Goal: Transaction & Acquisition: Obtain resource

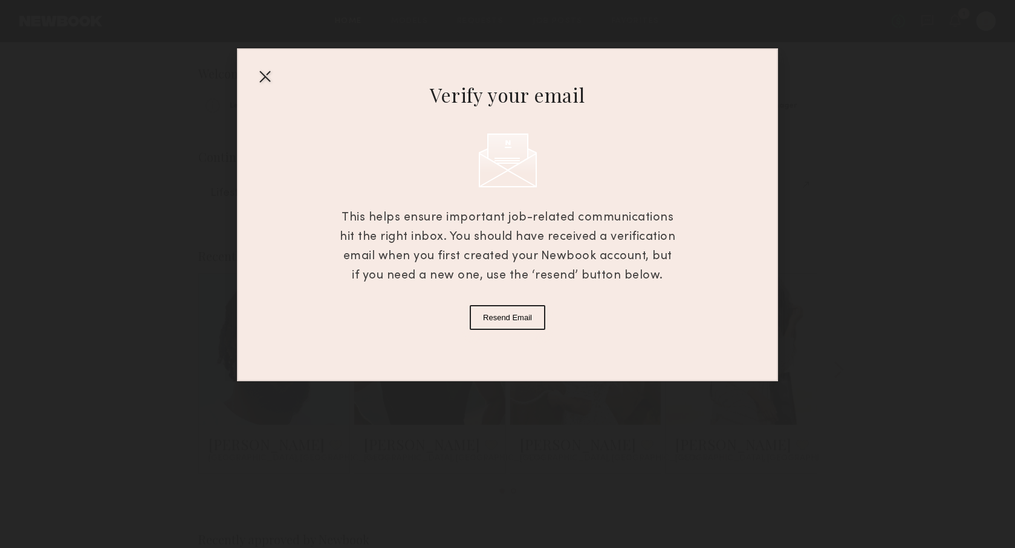
click at [264, 74] on div at bounding box center [264, 76] width 19 height 19
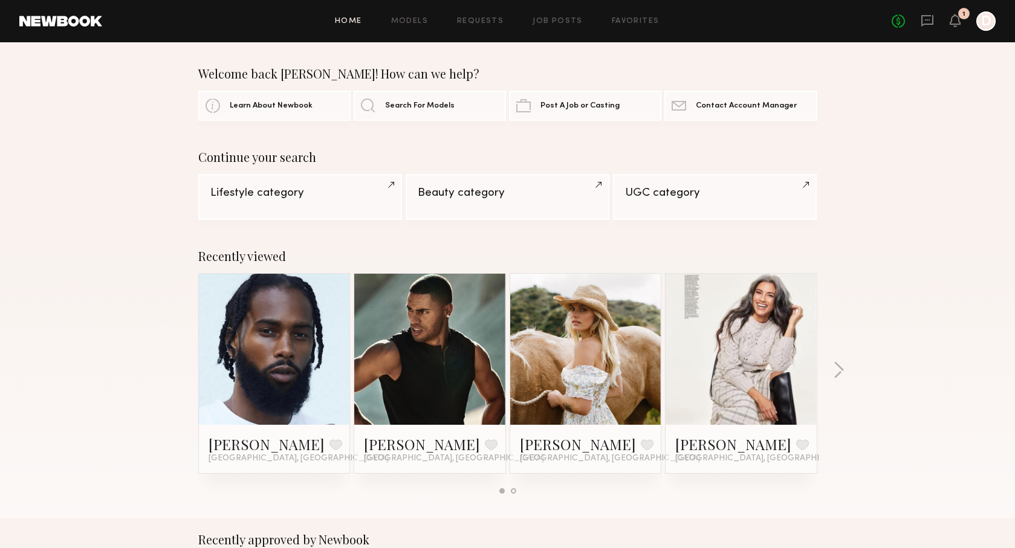
click at [987, 23] on div at bounding box center [985, 20] width 19 height 19
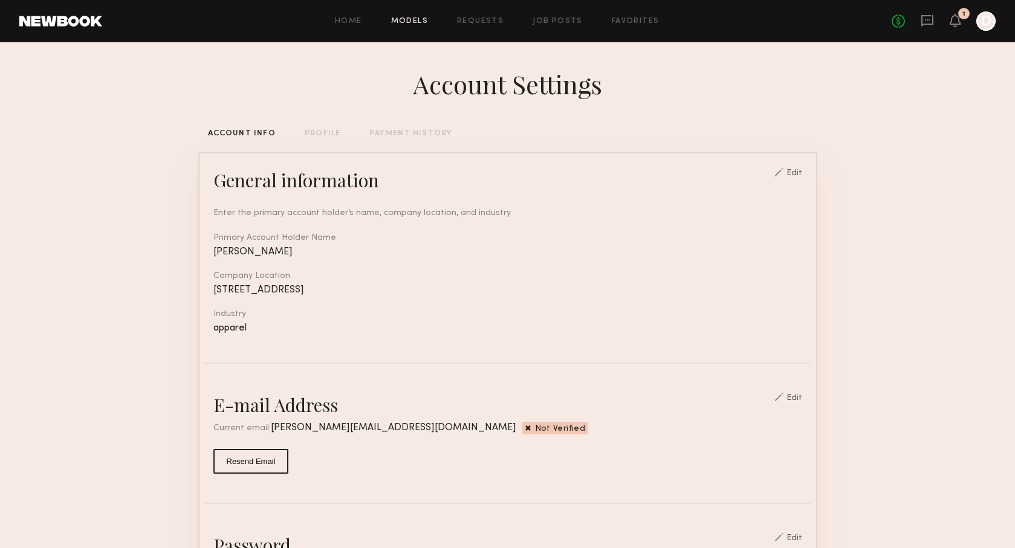
click at [409, 22] on link "Models" at bounding box center [409, 22] width 37 height 8
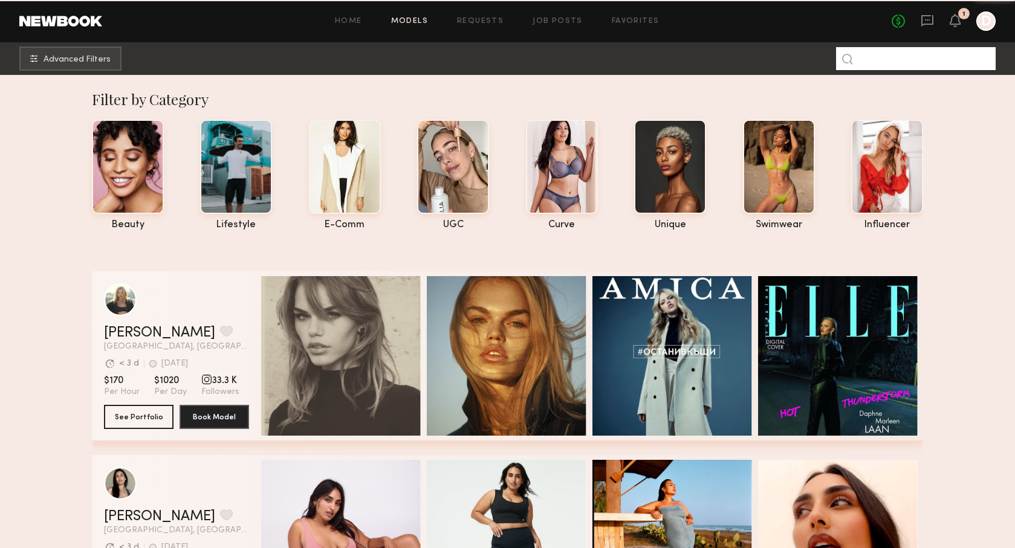
click at [910, 58] on input at bounding box center [916, 58] width 160 height 23
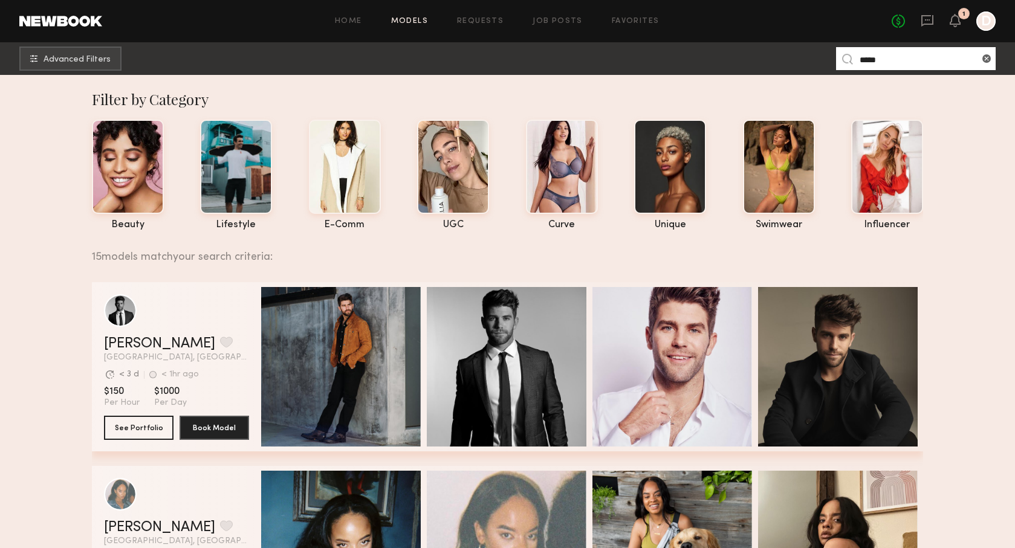
drag, startPoint x: 888, startPoint y: 63, endPoint x: 816, endPoint y: 56, distance: 72.9
click at [816, 56] on nb-browse-subheader "Advanced Filters *****" at bounding box center [507, 58] width 1015 height 33
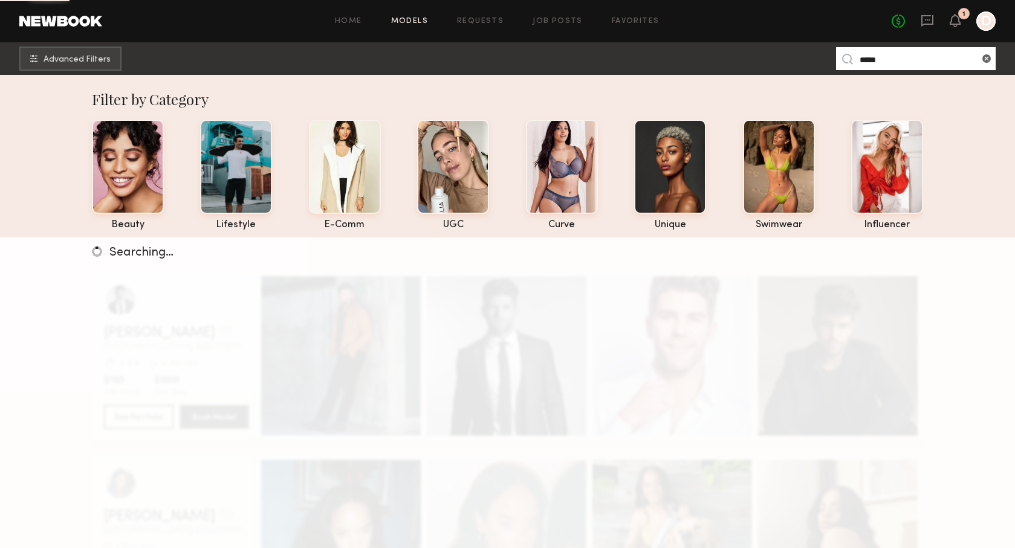
type input "*****"
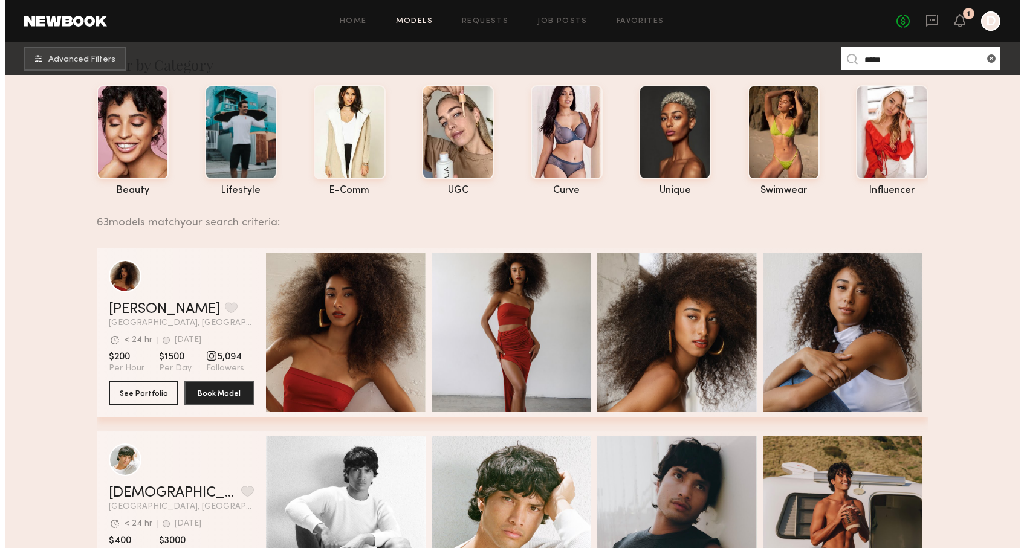
scroll to position [35, 0]
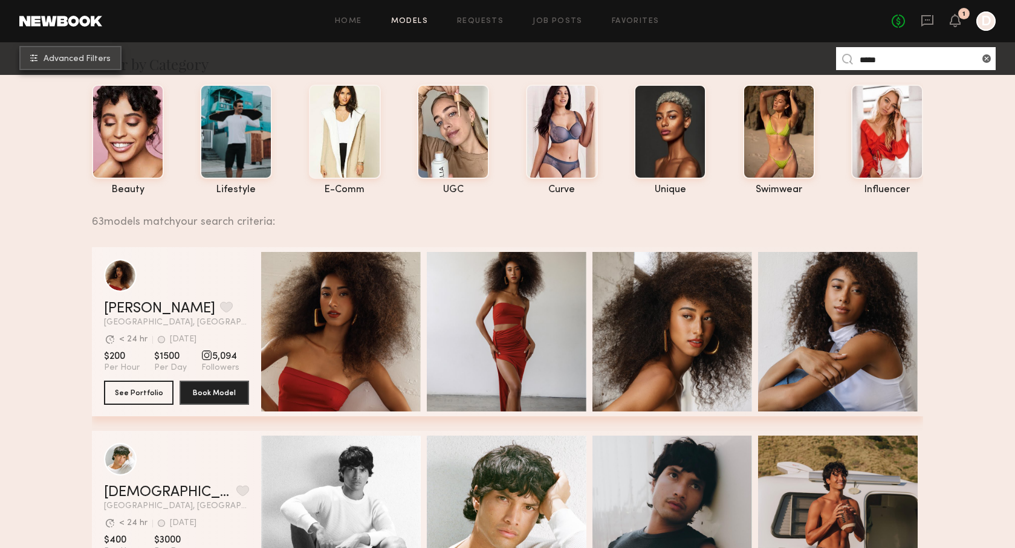
click at [72, 54] on button "Advanced Filters" at bounding box center [70, 58] width 102 height 24
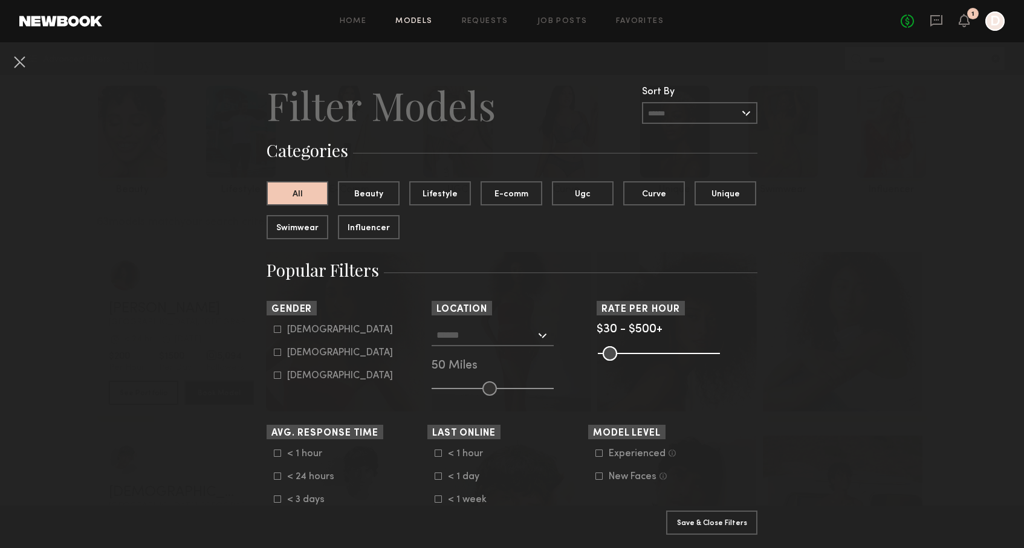
click at [276, 328] on icon at bounding box center [277, 329] width 7 height 7
type input "*"
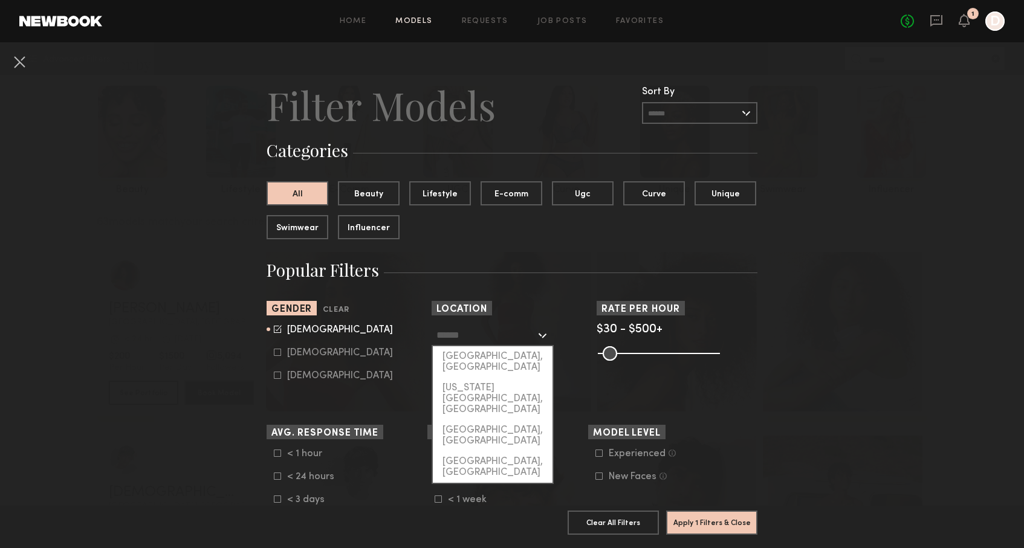
click at [527, 336] on input "text" at bounding box center [486, 335] width 99 height 21
click at [503, 354] on div "[GEOGRAPHIC_DATA], [GEOGRAPHIC_DATA]" at bounding box center [493, 361] width 120 height 31
type input "**********"
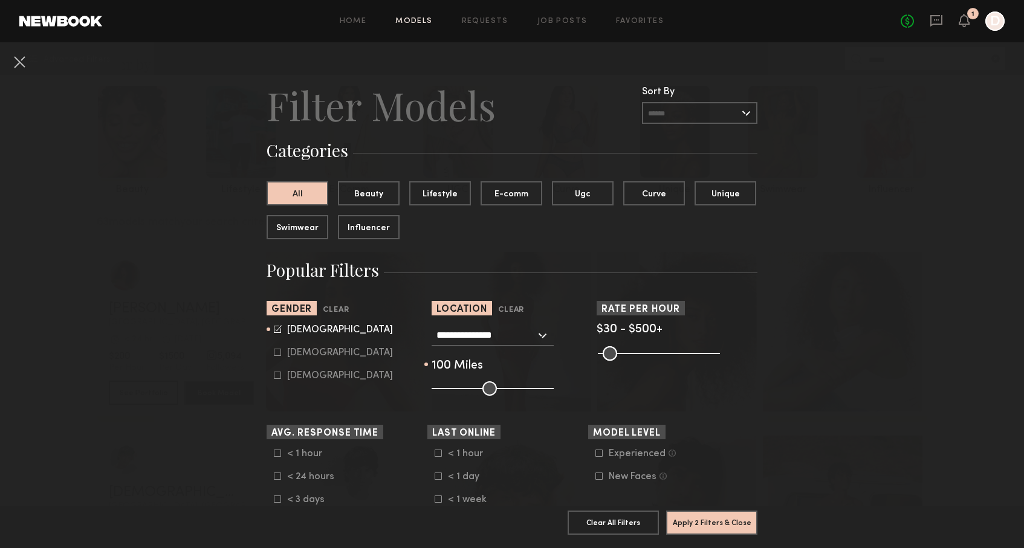
drag, startPoint x: 490, startPoint y: 388, endPoint x: 572, endPoint y: 388, distance: 82.2
type input "***"
click at [572, 388] on div "**********" at bounding box center [512, 360] width 161 height 71
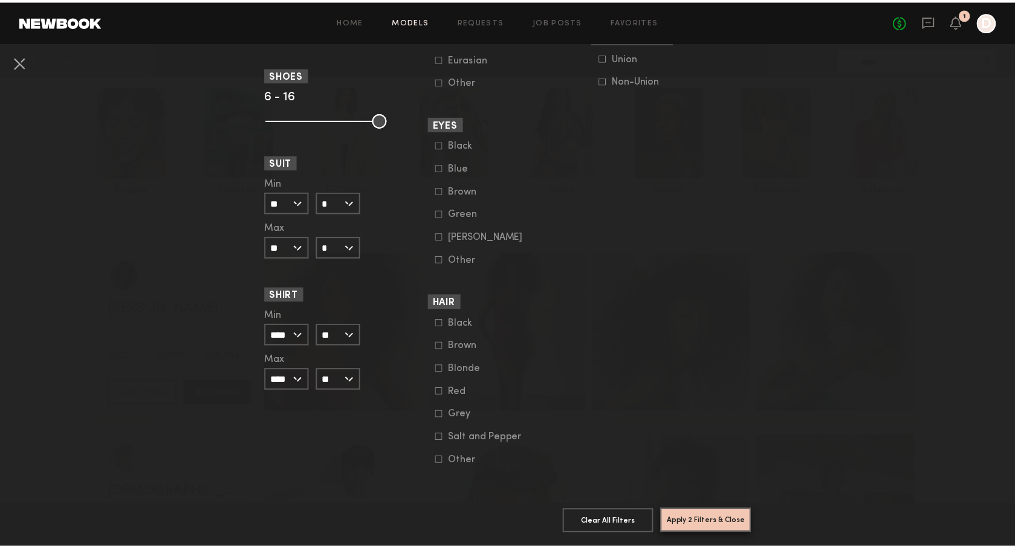
scroll to position [829, 0]
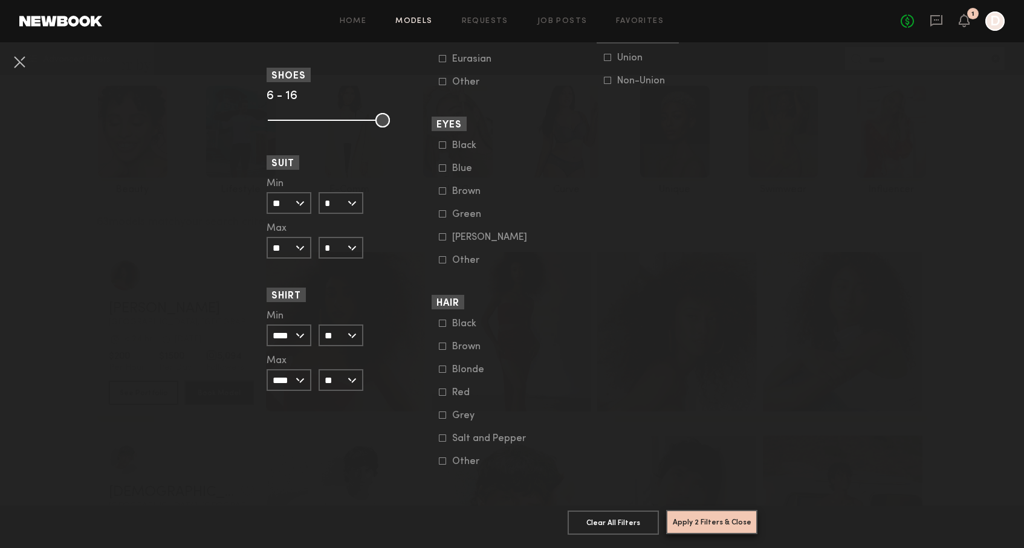
click at [708, 512] on button "Apply 2 Filters & Close" at bounding box center [711, 522] width 91 height 24
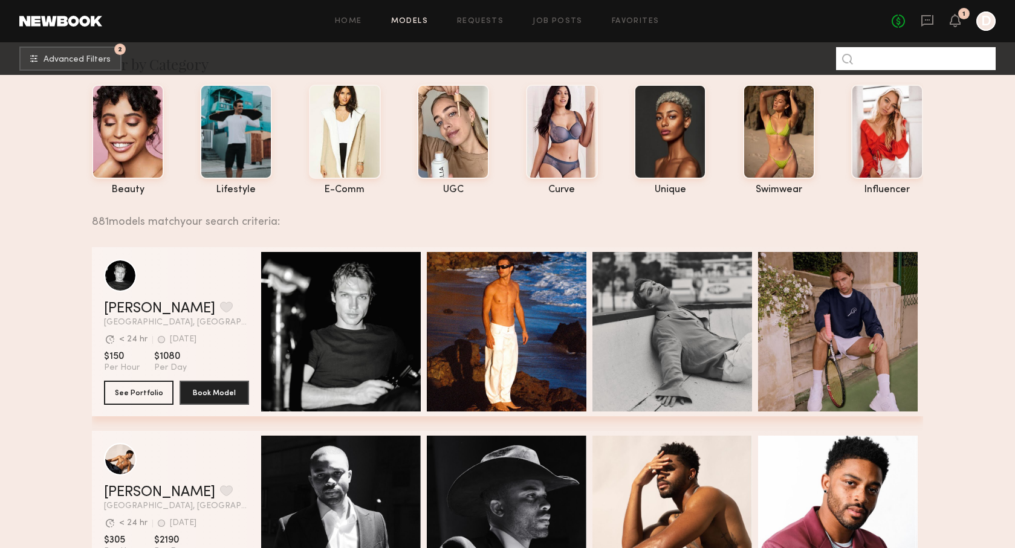
click at [897, 60] on input at bounding box center [916, 58] width 160 height 23
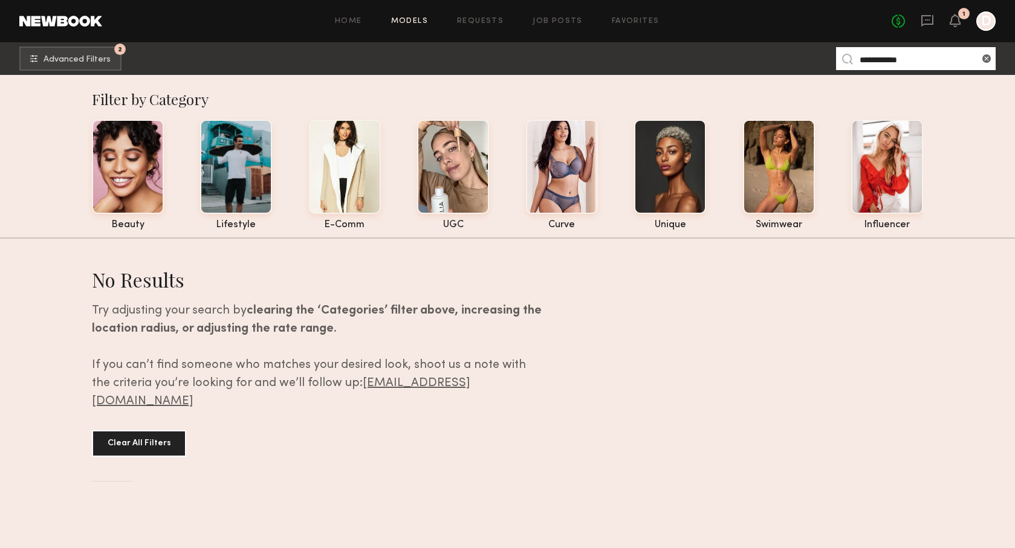
drag, startPoint x: 882, startPoint y: 61, endPoint x: 810, endPoint y: 59, distance: 71.4
click at [810, 59] on nb-browse-subheader "**********" at bounding box center [507, 58] width 1015 height 33
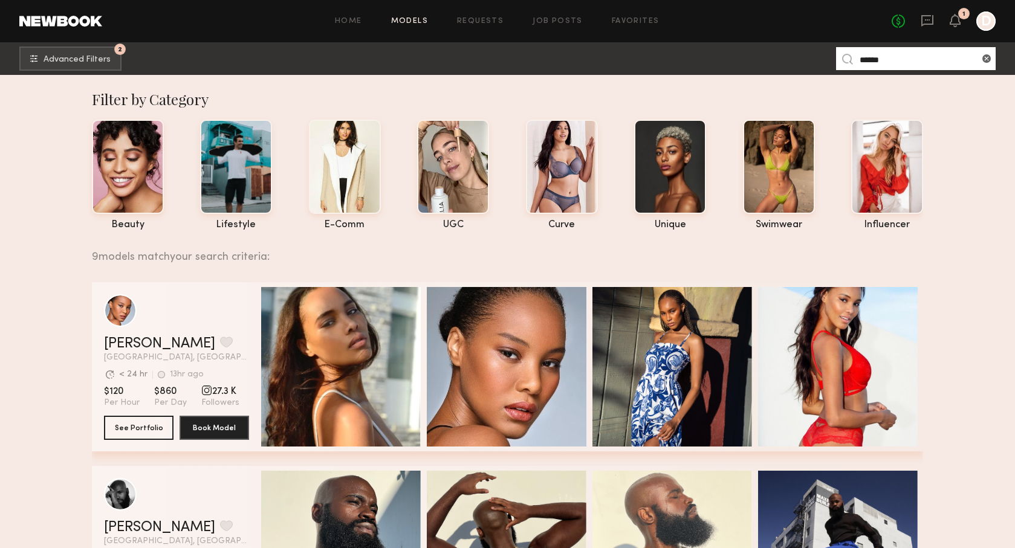
drag, startPoint x: 894, startPoint y: 59, endPoint x: 818, endPoint y: 59, distance: 75.6
click at [819, 59] on nb-browse-subheader "2 Advanced Filters ****** 2" at bounding box center [507, 58] width 1015 height 33
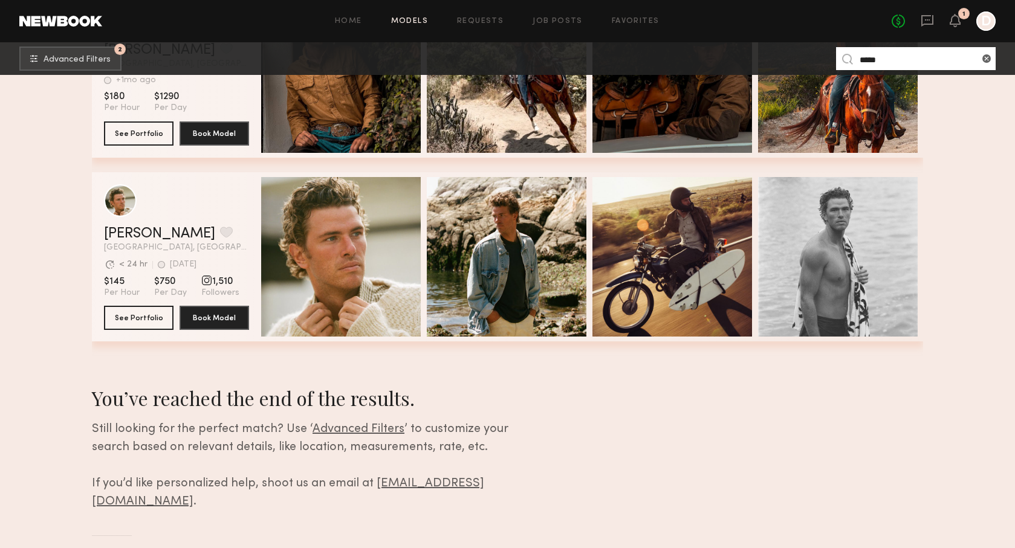
scroll to position [476, 0]
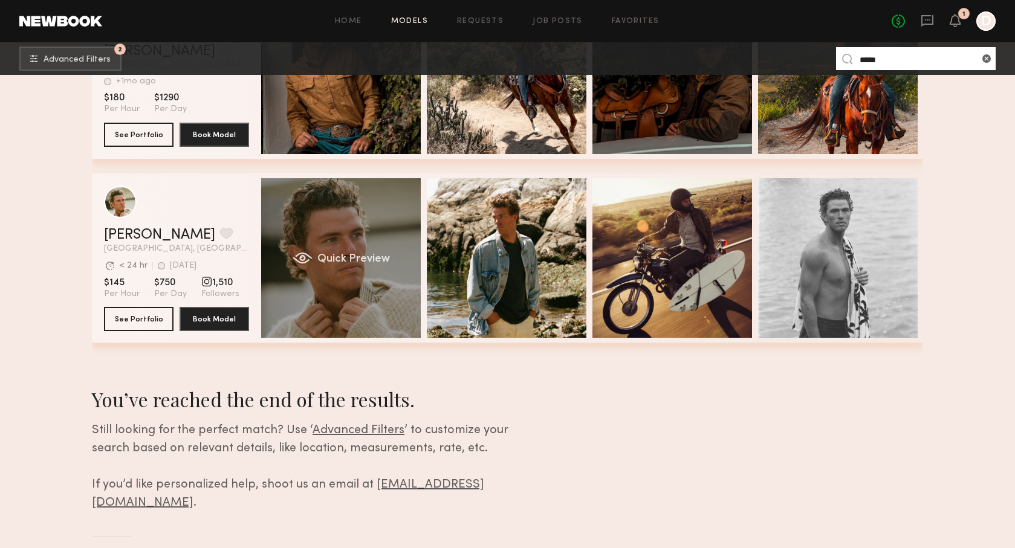
type input "*****"
click at [333, 230] on div "Quick Preview" at bounding box center [341, 258] width 160 height 160
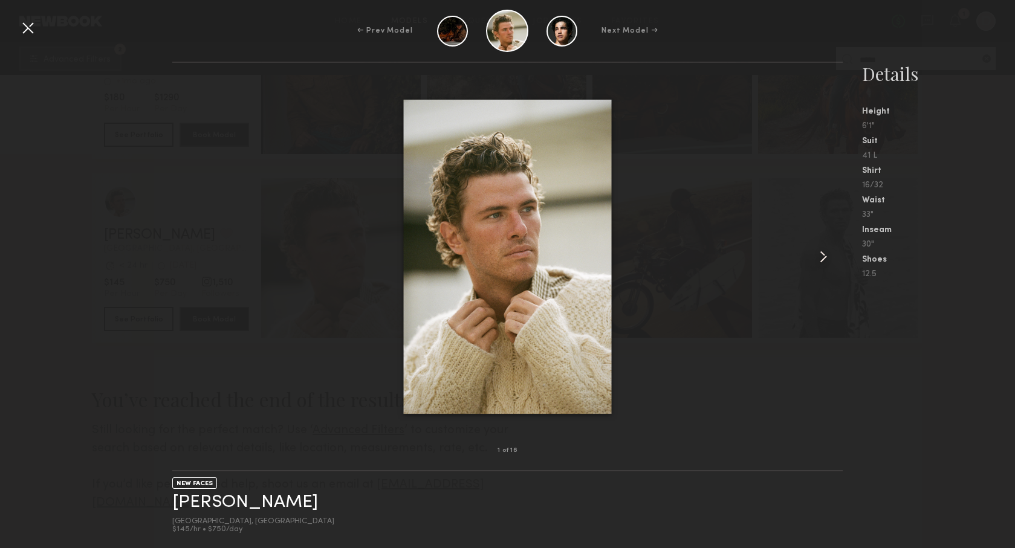
click at [824, 255] on common-icon at bounding box center [823, 256] width 19 height 19
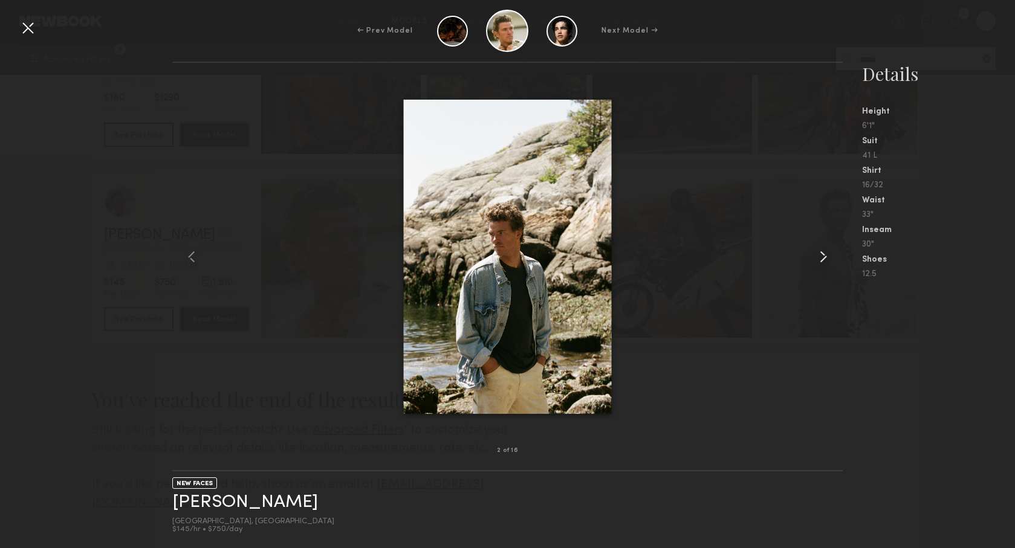
click at [824, 255] on common-icon at bounding box center [823, 256] width 19 height 19
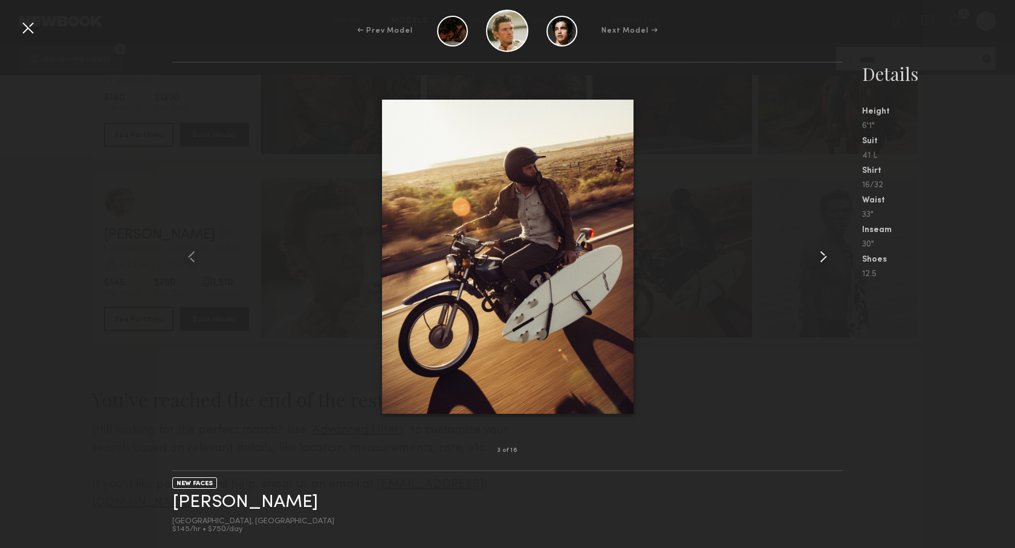
click at [824, 255] on common-icon at bounding box center [823, 256] width 19 height 19
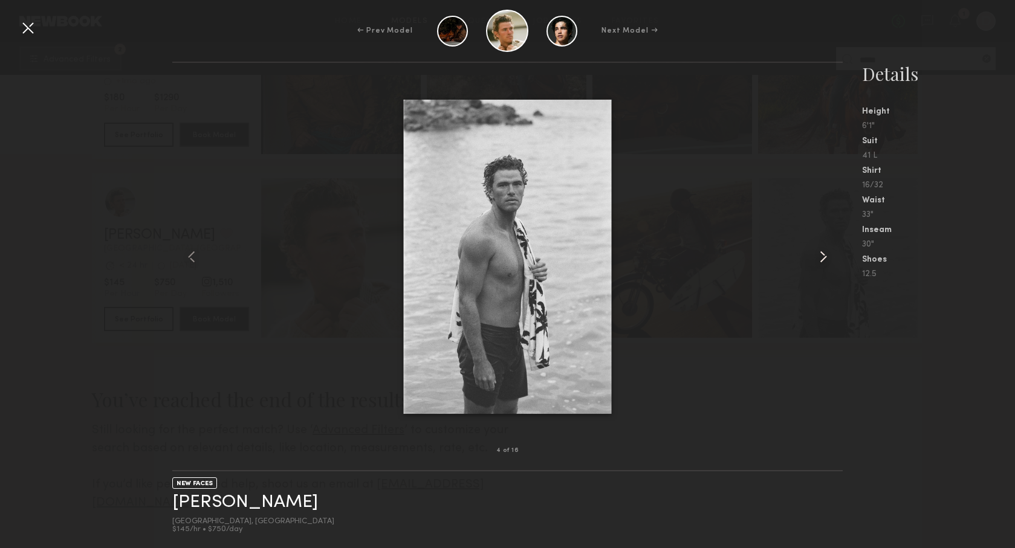
click at [824, 255] on common-icon at bounding box center [823, 256] width 19 height 19
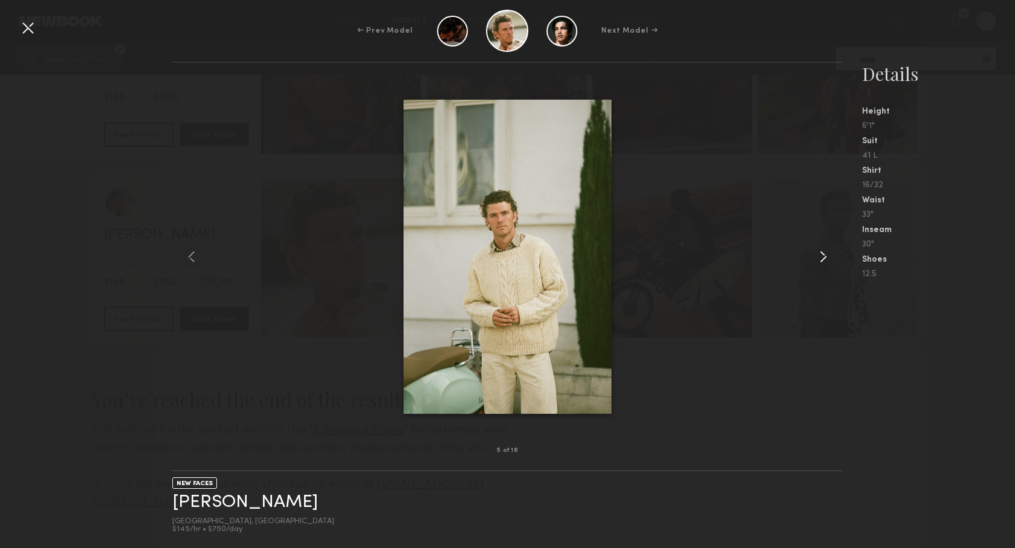
click at [824, 255] on common-icon at bounding box center [823, 256] width 19 height 19
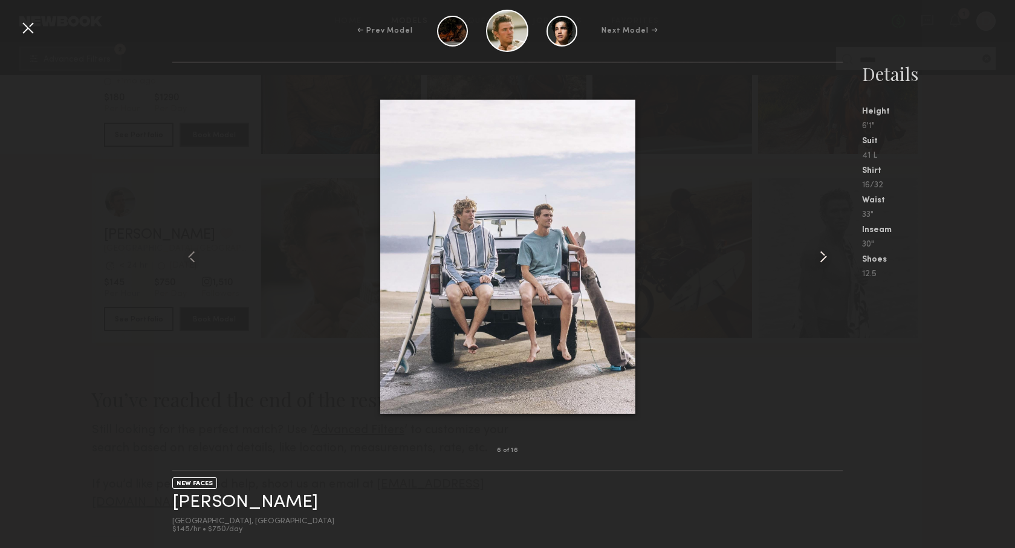
click at [824, 255] on common-icon at bounding box center [823, 256] width 19 height 19
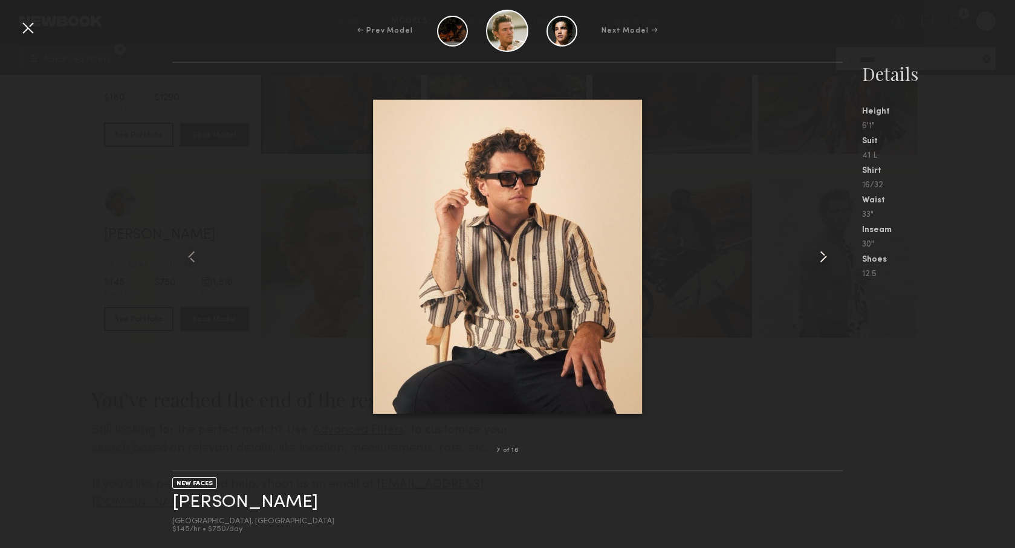
click at [824, 255] on common-icon at bounding box center [823, 256] width 19 height 19
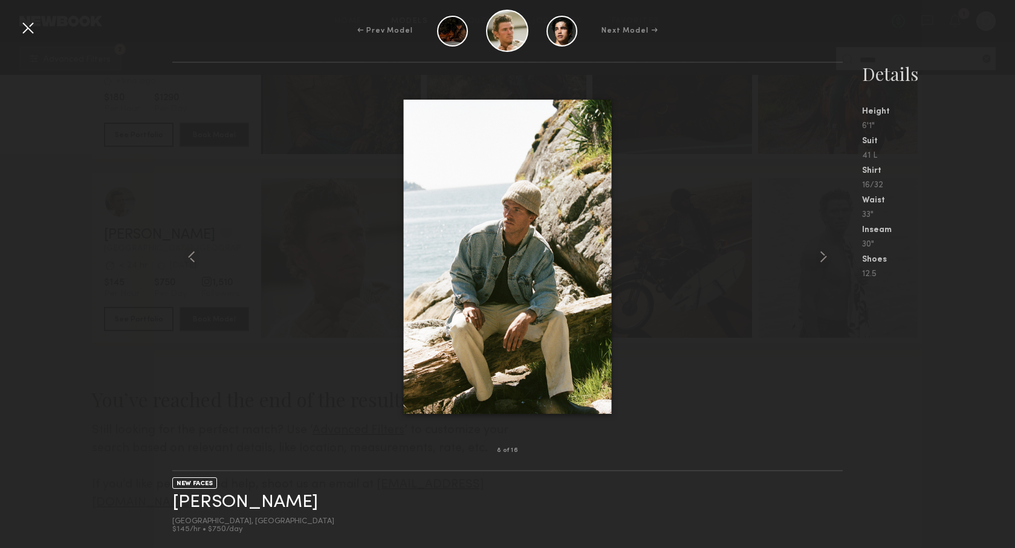
click at [28, 23] on div at bounding box center [27, 27] width 19 height 19
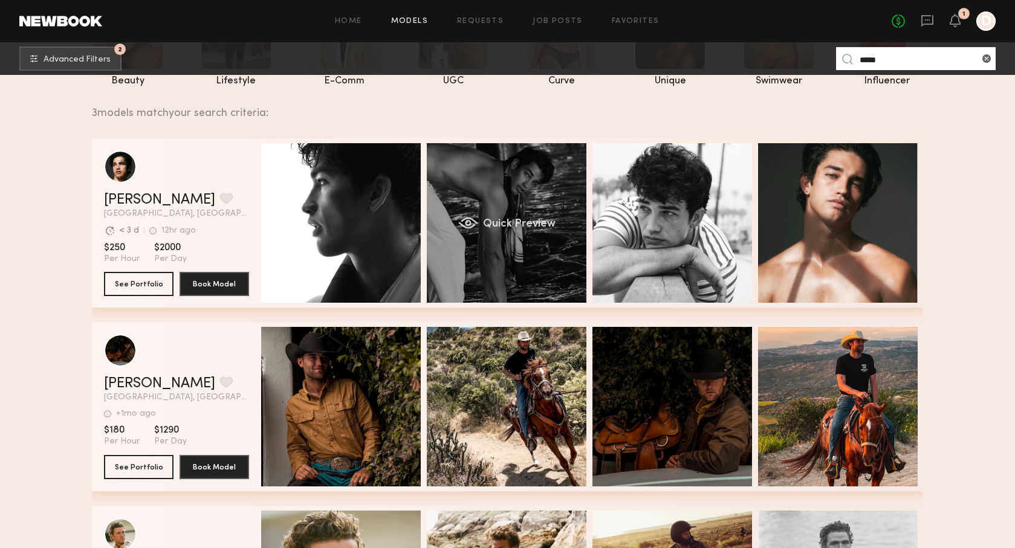
scroll to position [144, 0]
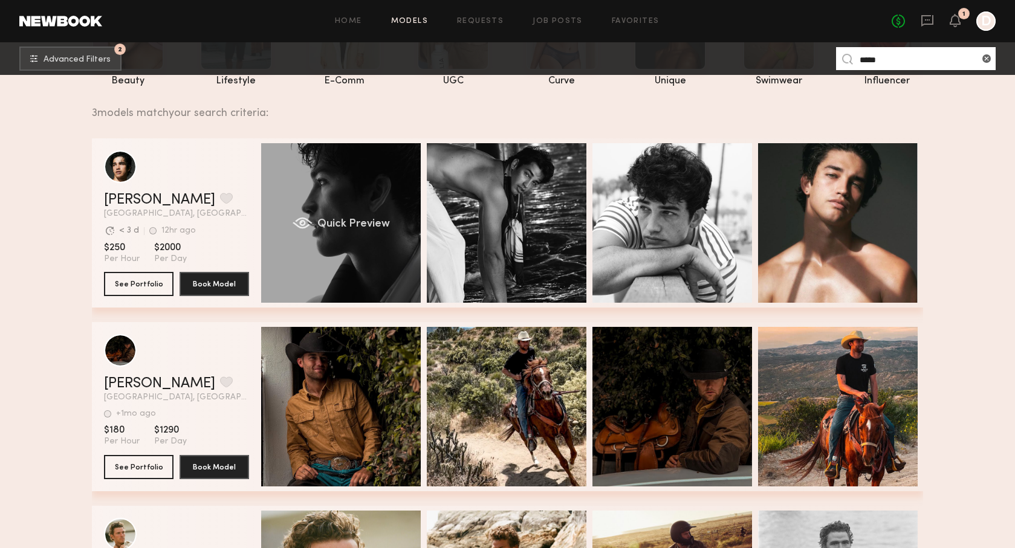
click at [376, 255] on div "Quick Preview" at bounding box center [341, 223] width 160 height 160
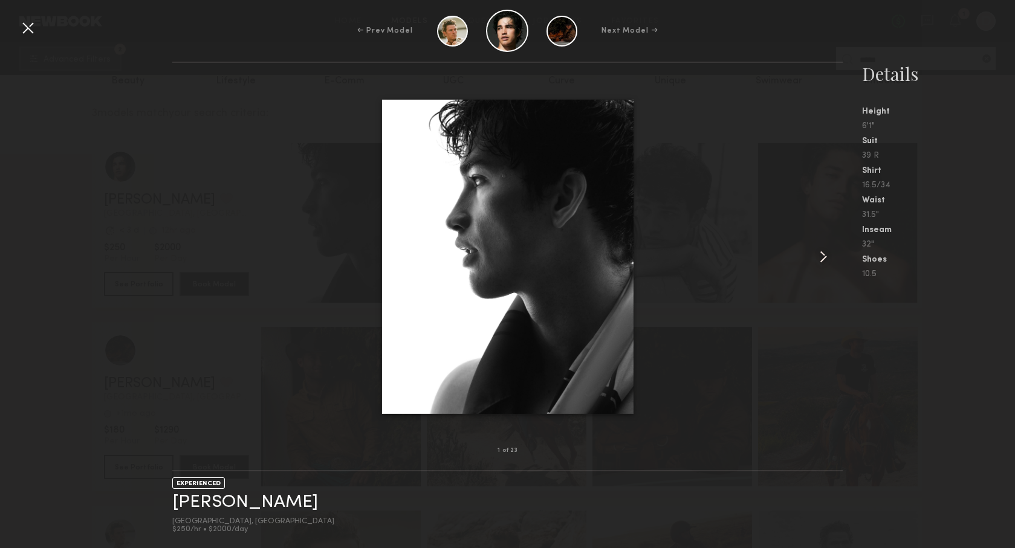
click at [826, 255] on common-icon at bounding box center [823, 256] width 19 height 19
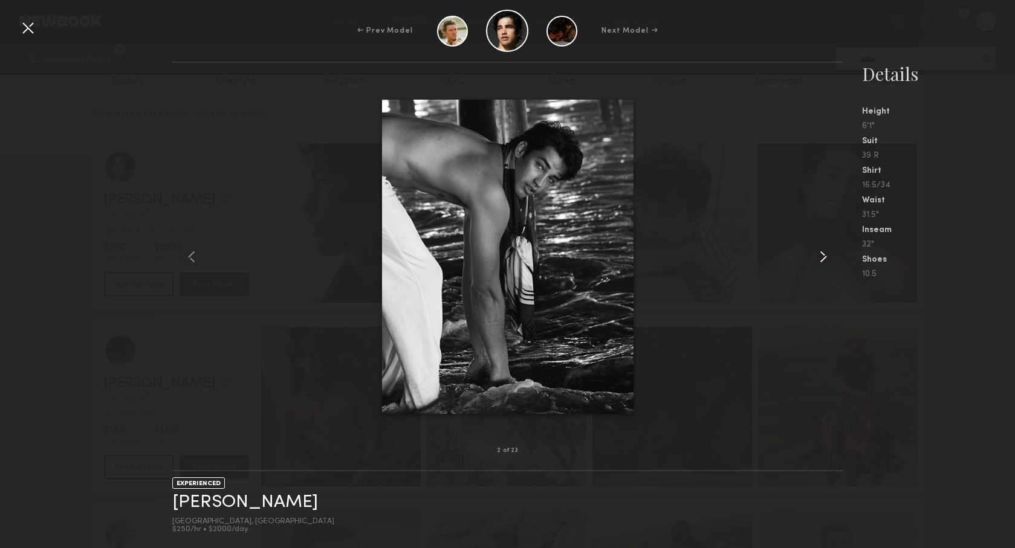
click at [826, 255] on common-icon at bounding box center [823, 256] width 19 height 19
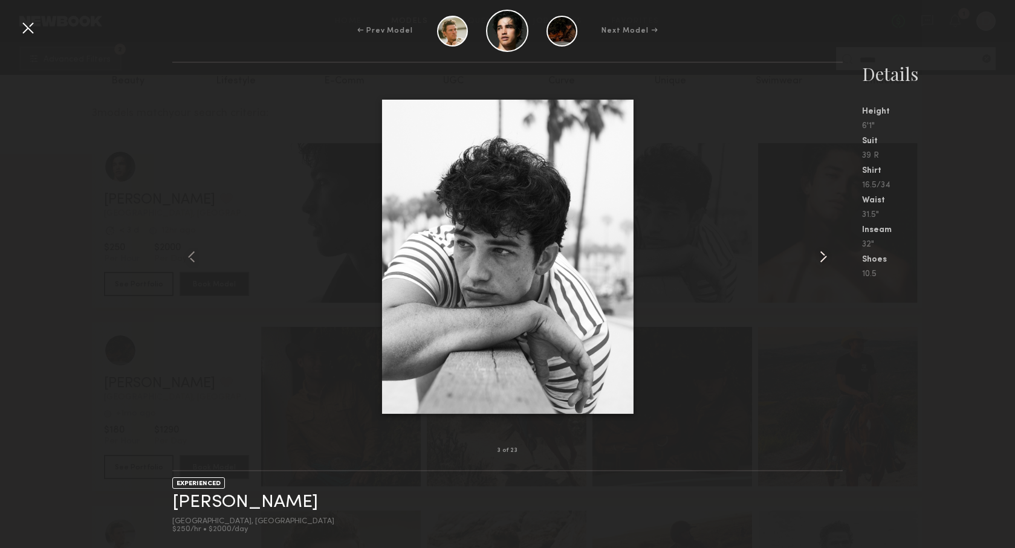
click at [826, 255] on common-icon at bounding box center [823, 256] width 19 height 19
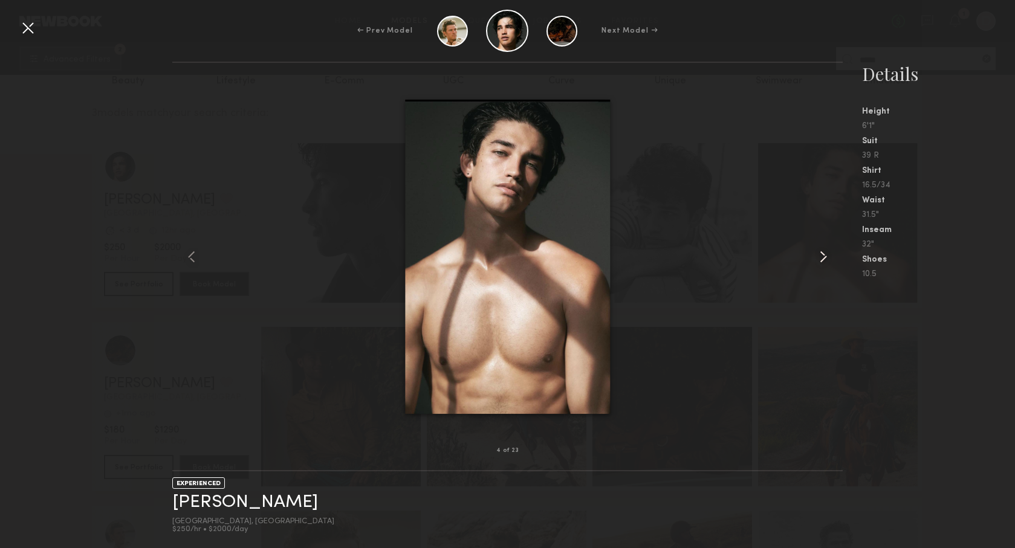
click at [826, 255] on common-icon at bounding box center [823, 256] width 19 height 19
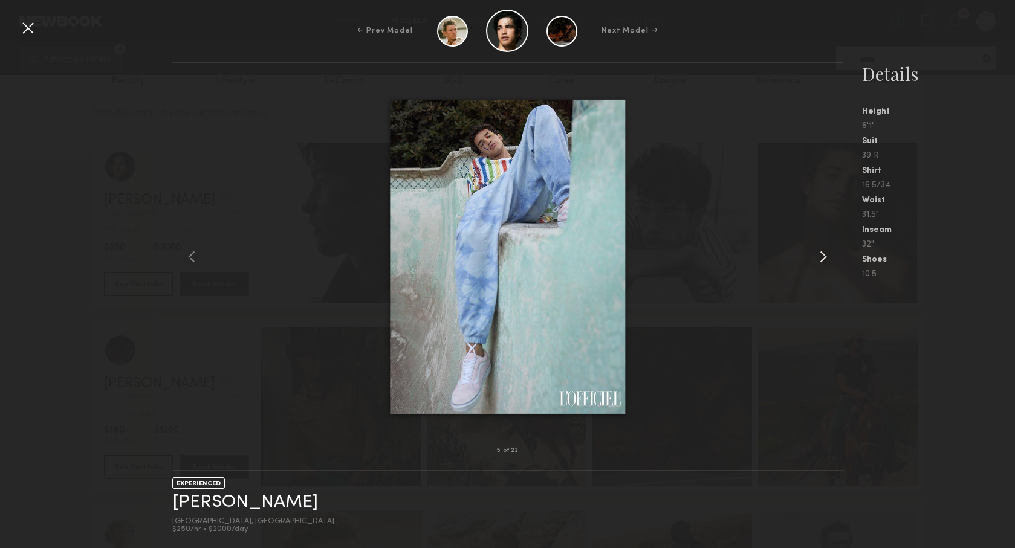
click at [826, 255] on common-icon at bounding box center [823, 256] width 19 height 19
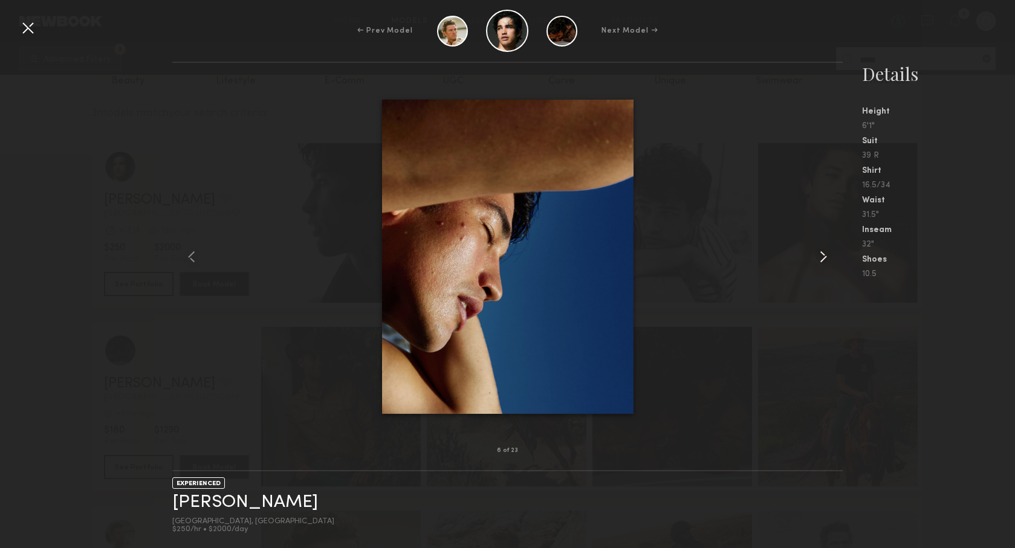
click at [826, 255] on common-icon at bounding box center [823, 256] width 19 height 19
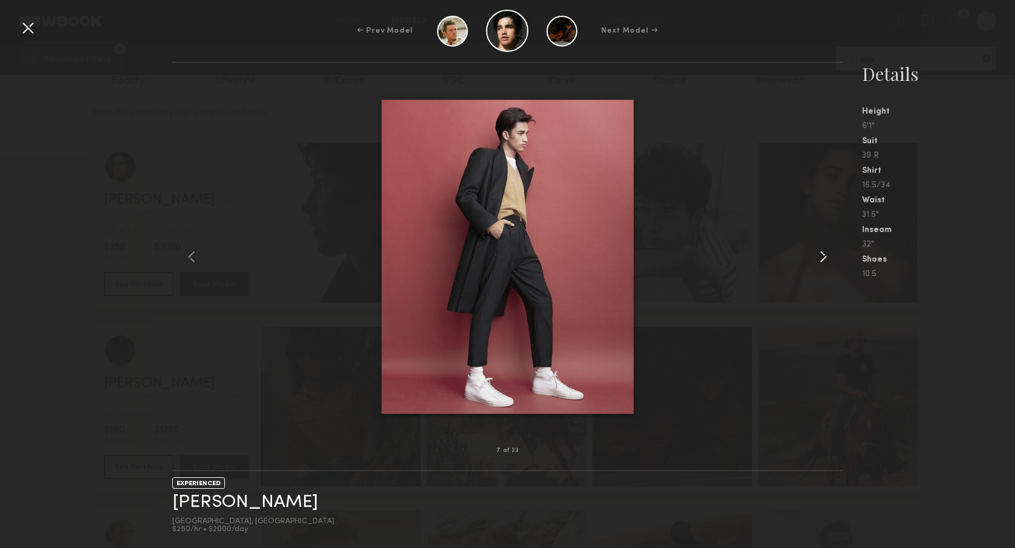
click at [826, 255] on common-icon at bounding box center [823, 256] width 19 height 19
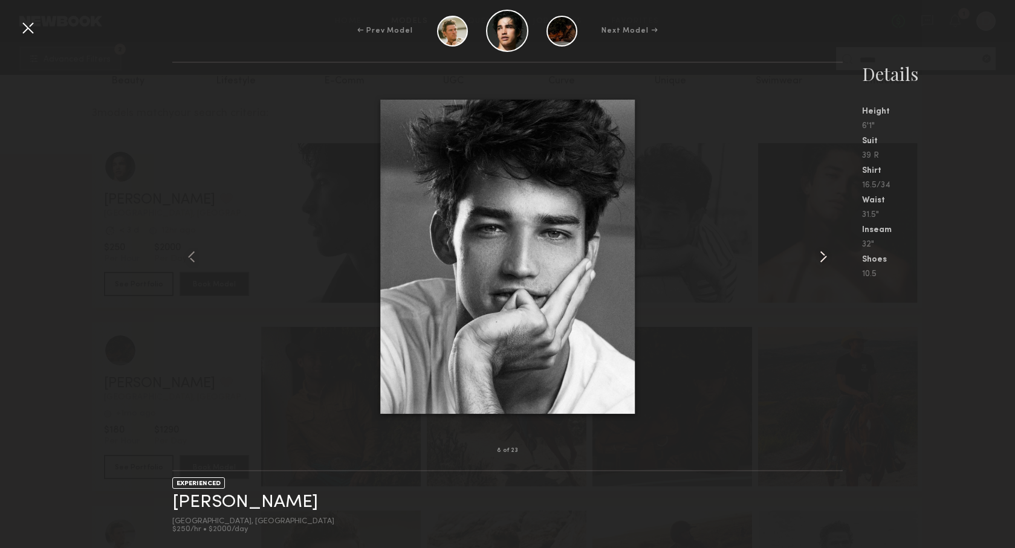
click at [826, 255] on common-icon at bounding box center [823, 256] width 19 height 19
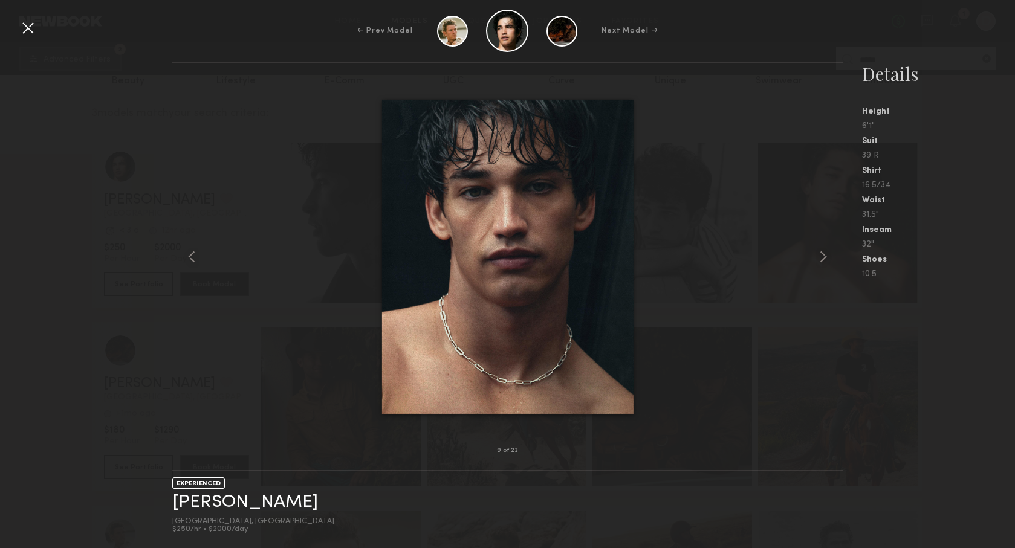
click at [29, 27] on div at bounding box center [27, 27] width 19 height 19
